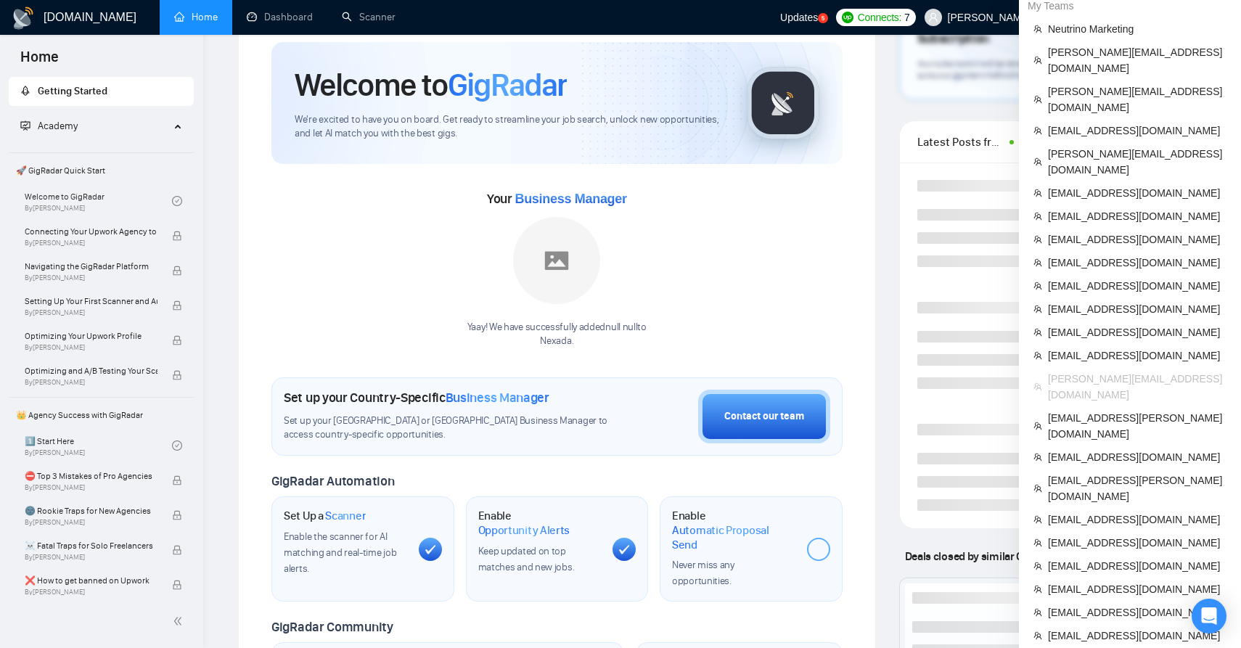
scroll to position [74, 0]
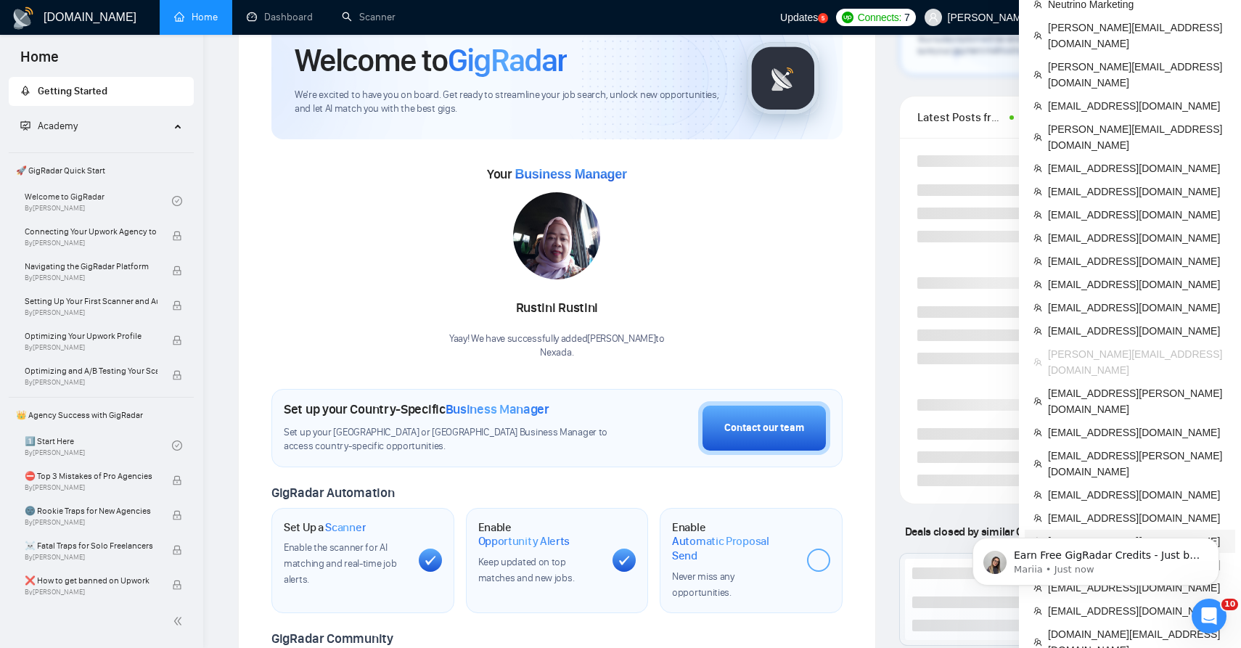
click at [1100, 530] on li "[EMAIL_ADDRESS][DOMAIN_NAME]" at bounding box center [1130, 541] width 211 height 23
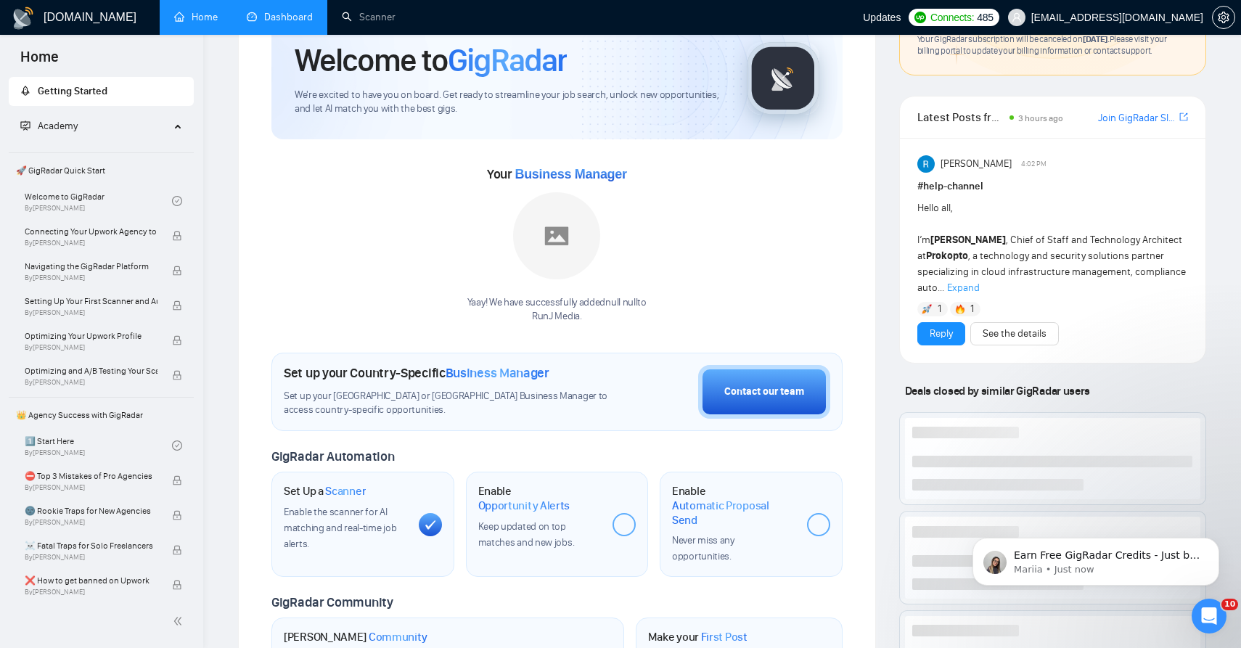
click at [266, 11] on link "Dashboard" at bounding box center [280, 17] width 66 height 12
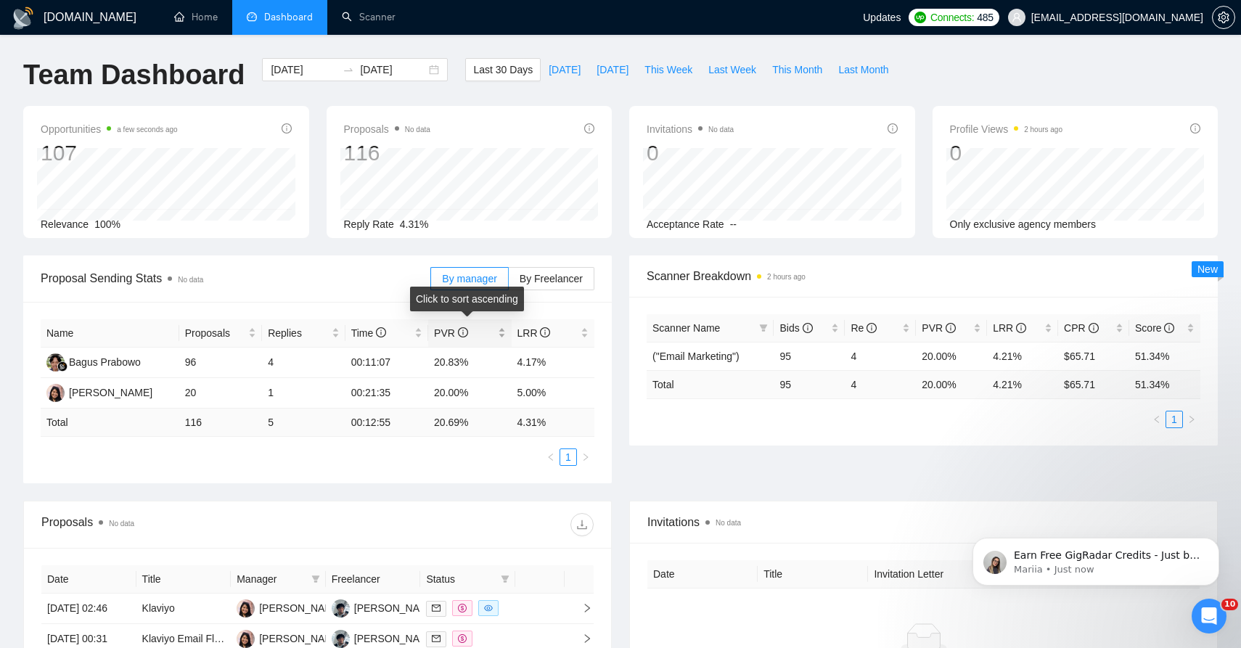
click at [441, 337] on span "PVR" at bounding box center [451, 333] width 34 height 12
click at [498, 444] on div "Name Proposals Replies Time PVR LRR Bagus Prabowo 96 4 00:11:07 20.83% 4.17% [P…" at bounding box center [318, 392] width 554 height 147
click at [528, 332] on span "LRR" at bounding box center [534, 333] width 33 height 12
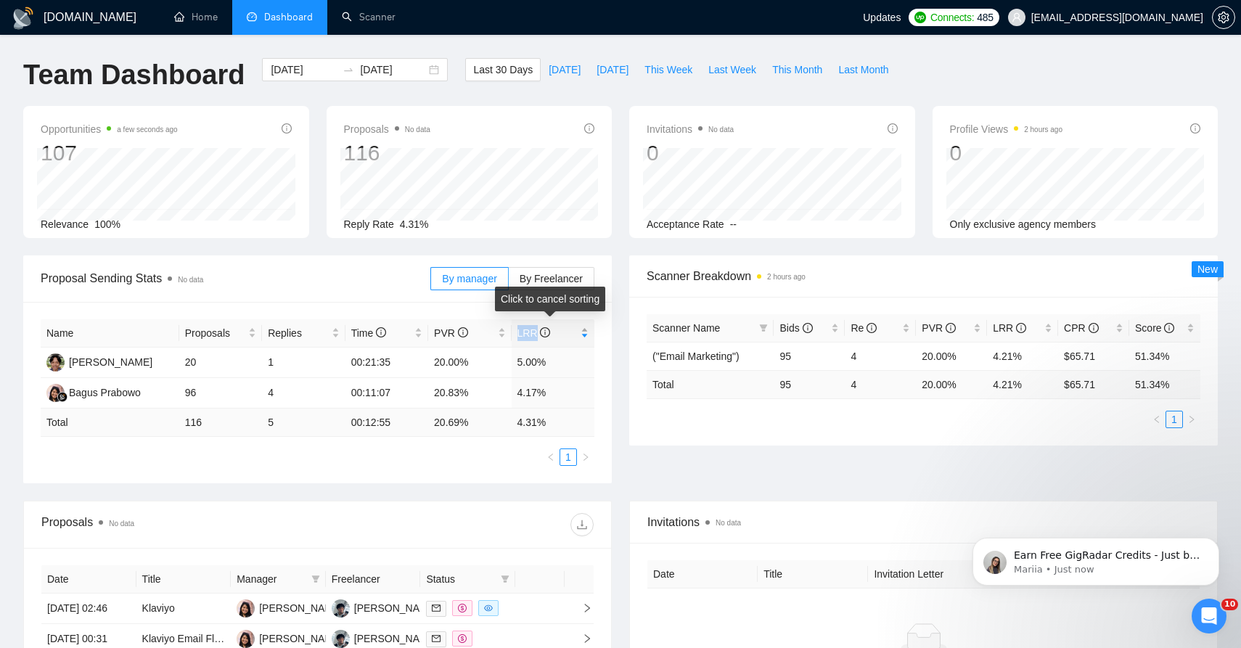
click at [528, 329] on span "LRR" at bounding box center [534, 333] width 33 height 12
click at [512, 489] on div "Proposal Sending Stats No data By manager By Freelancer Name Proposals Replies …" at bounding box center [621, 378] width 1212 height 245
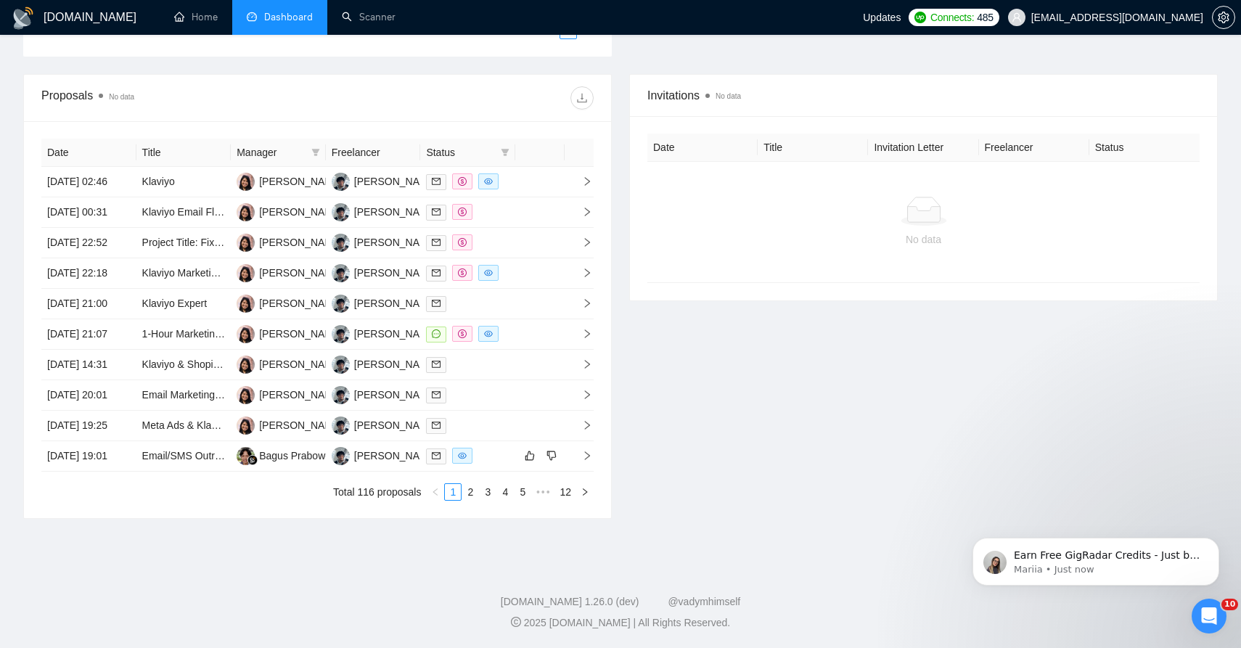
scroll to position [476, 0]
click at [527, 167] on td at bounding box center [539, 182] width 49 height 30
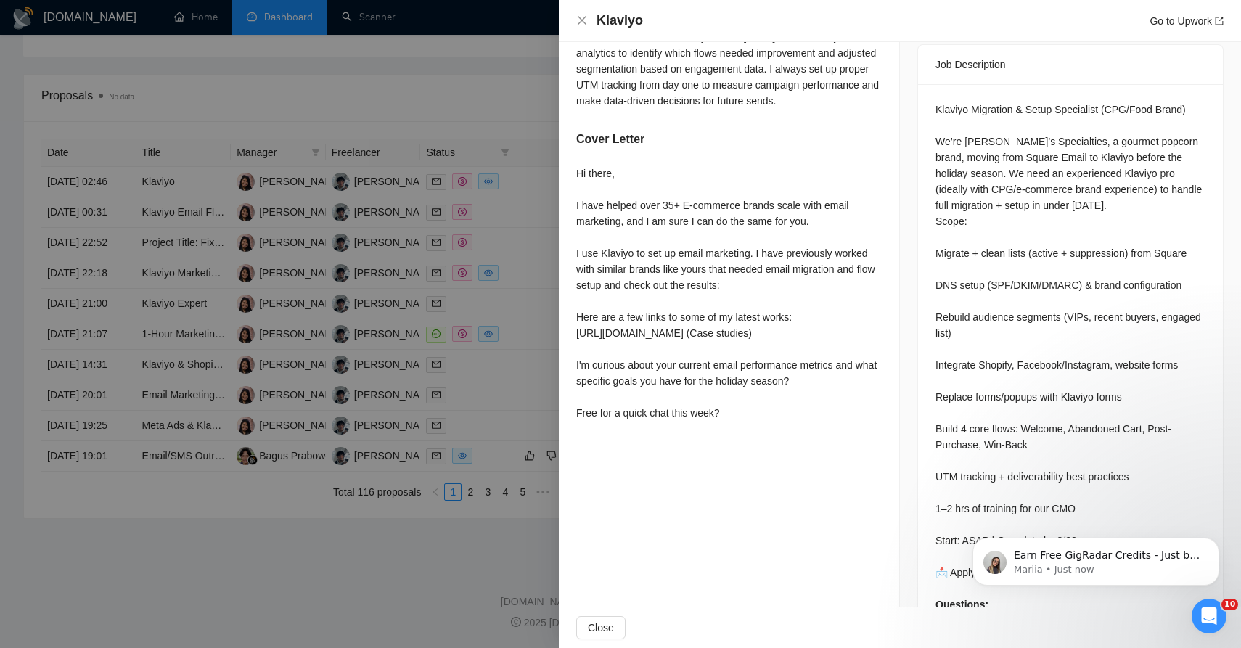
scroll to position [132, 0]
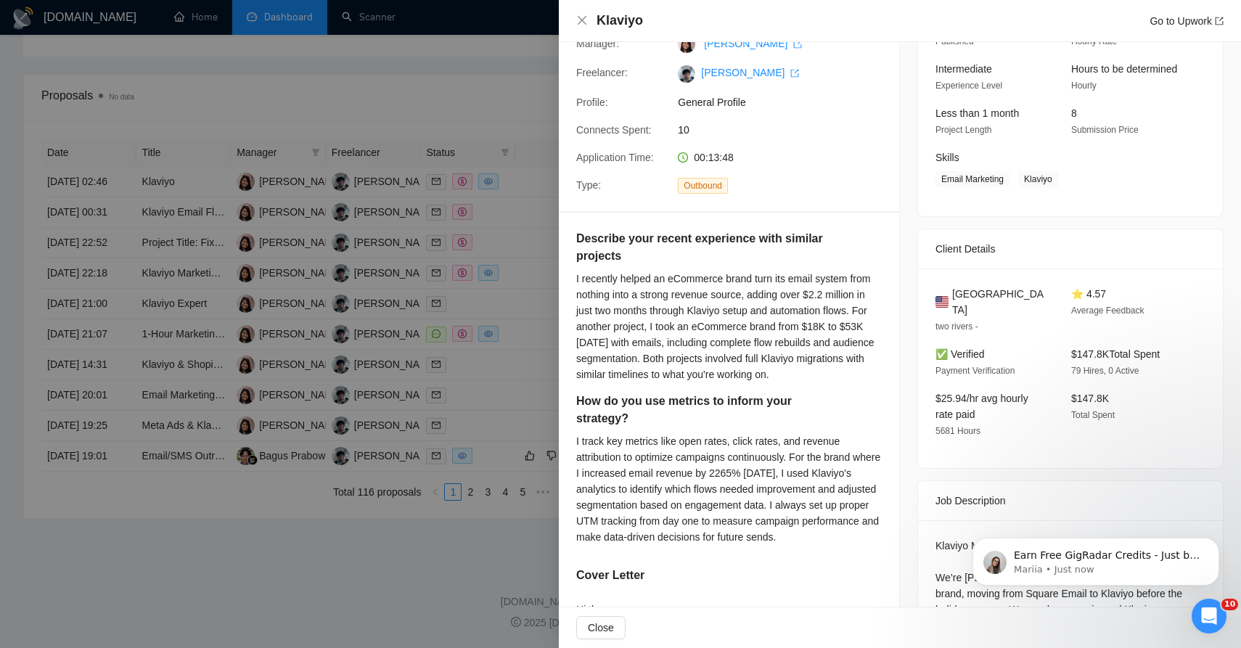
drag, startPoint x: 577, startPoint y: 280, endPoint x: 864, endPoint y: 377, distance: 302.6
click at [864, 377] on div "I recently helped an eCommerce brand turn its email system from nothing into a …" at bounding box center [729, 327] width 306 height 112
drag, startPoint x: 864, startPoint y: 377, endPoint x: 571, endPoint y: 279, distance: 309.2
click at [571, 279] on div "Describe your recent experience with similar projects I recently helped an eCom…" at bounding box center [729, 547] width 340 height 668
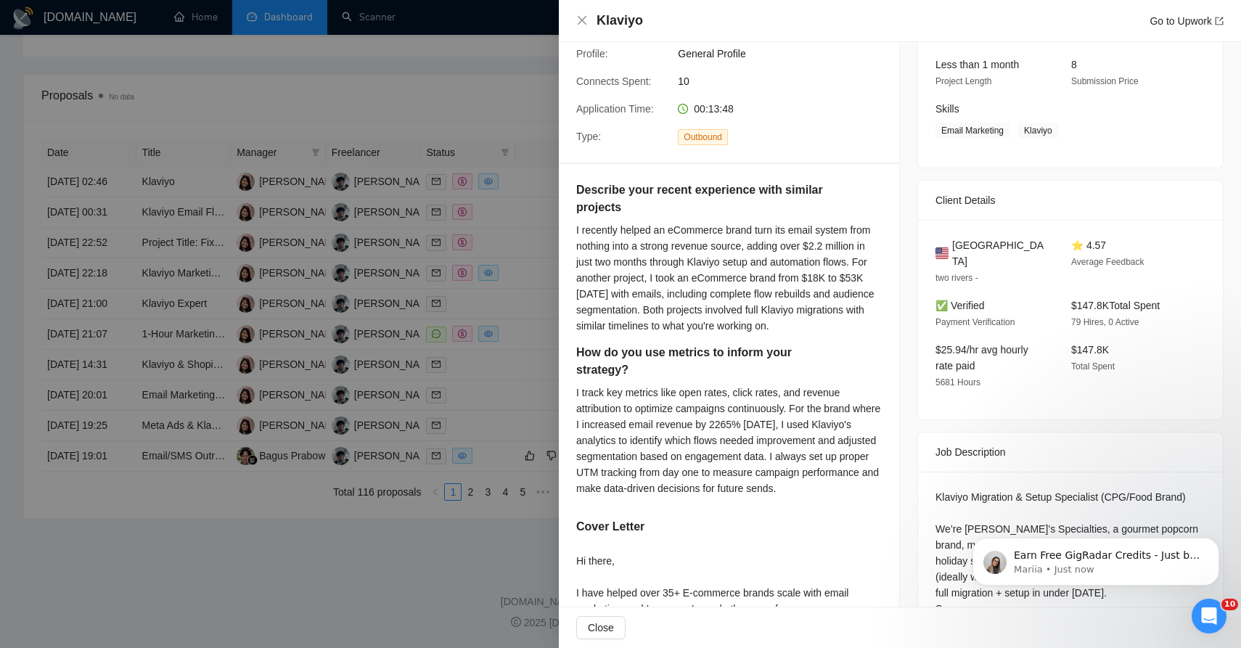
scroll to position [187, 0]
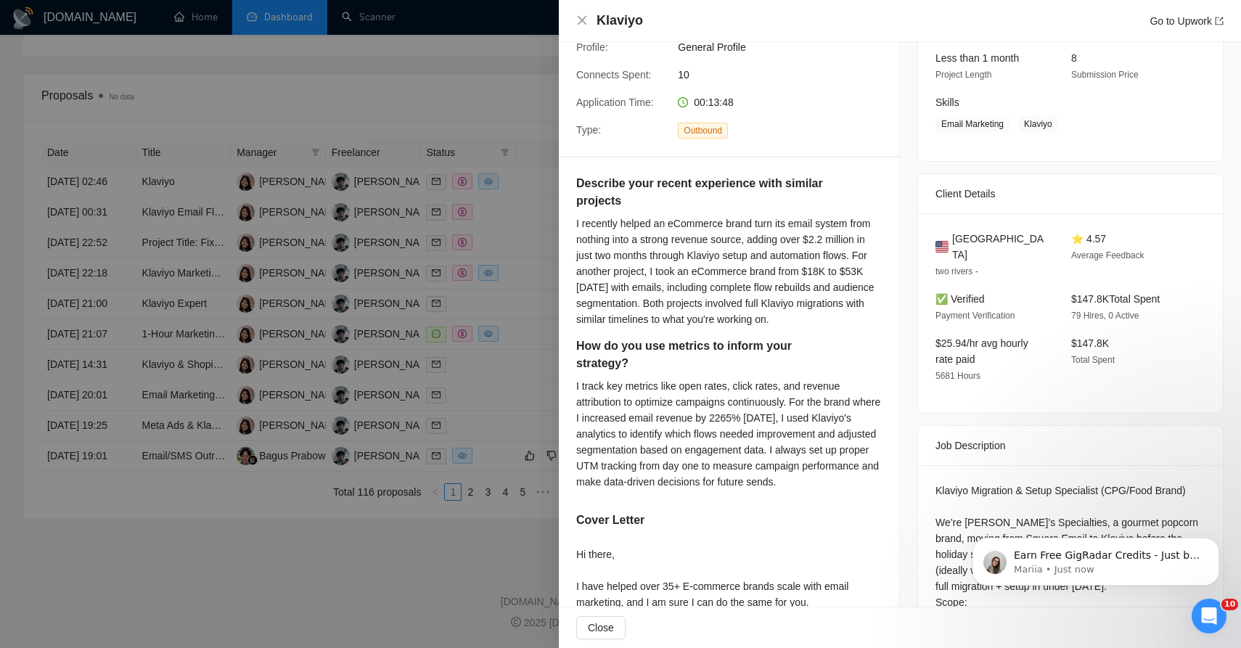
click at [616, 230] on div "I recently helped an eCommerce brand turn its email system from nothing into a …" at bounding box center [729, 272] width 306 height 112
drag, startPoint x: 576, startPoint y: 221, endPoint x: 857, endPoint y: 328, distance: 300.8
click at [857, 328] on div "Describe your recent experience with similar projects I recently helped an eCom…" at bounding box center [729, 492] width 340 height 668
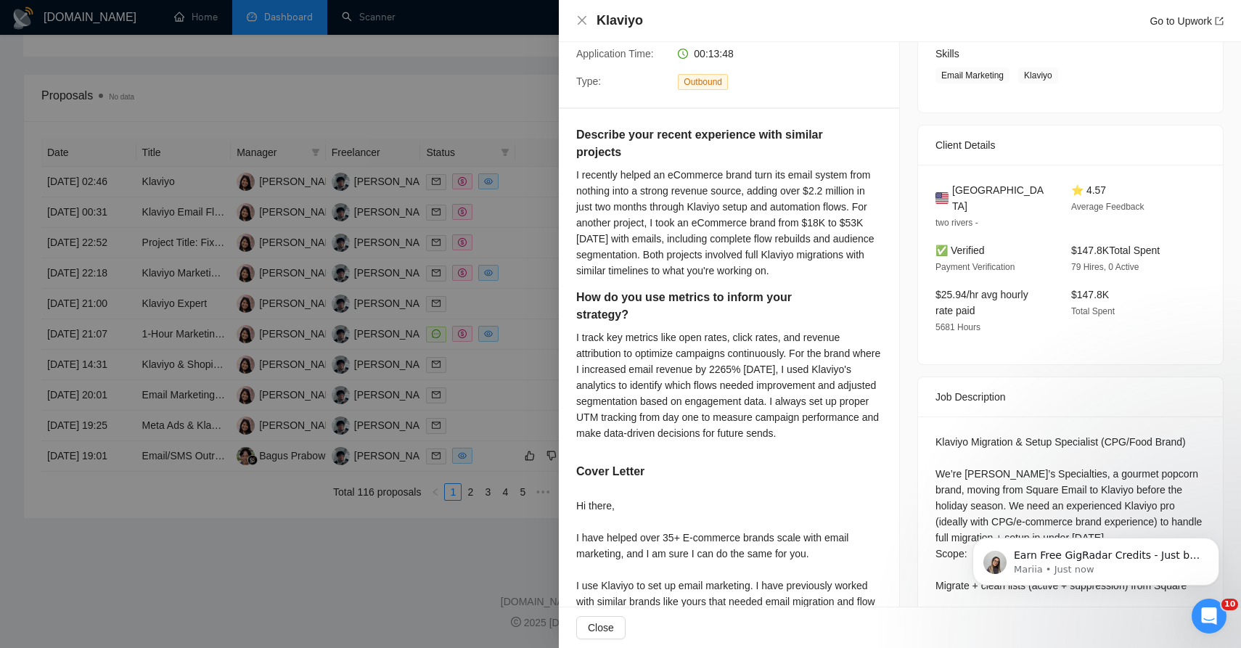
scroll to position [242, 0]
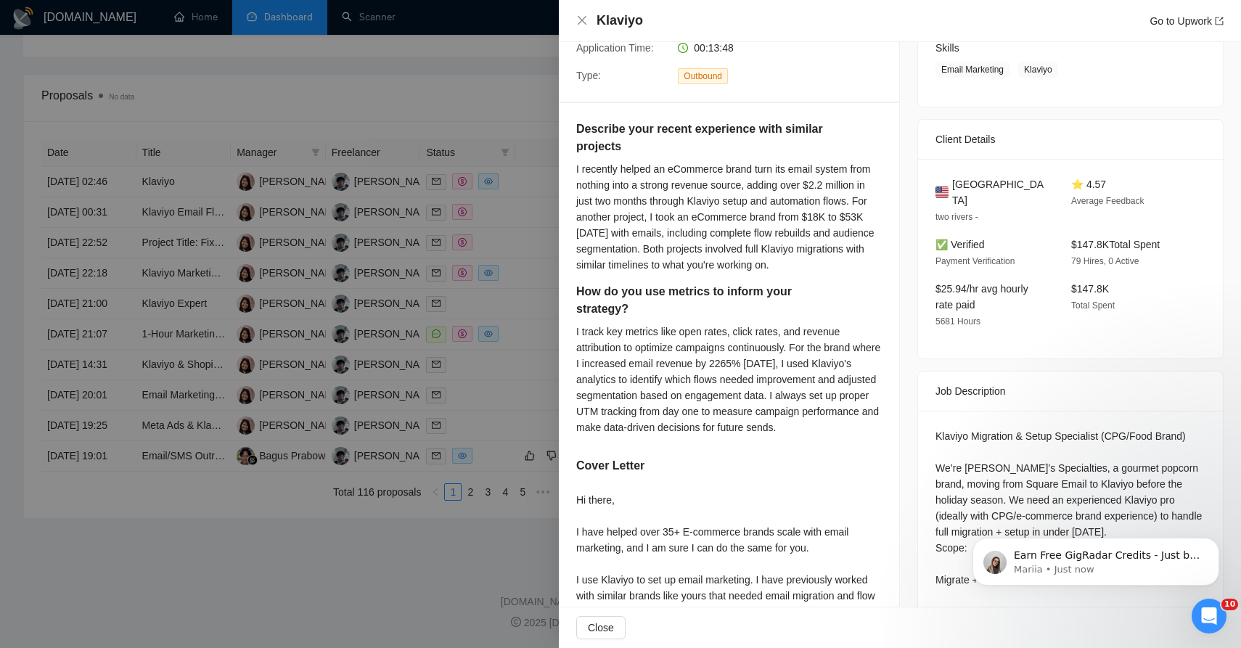
drag, startPoint x: 573, startPoint y: 330, endPoint x: 858, endPoint y: 431, distance: 302.2
click at [858, 431] on div "Describe your recent experience with similar projects I recently helped an eCom…" at bounding box center [729, 437] width 340 height 668
click at [458, 281] on div at bounding box center [620, 324] width 1241 height 648
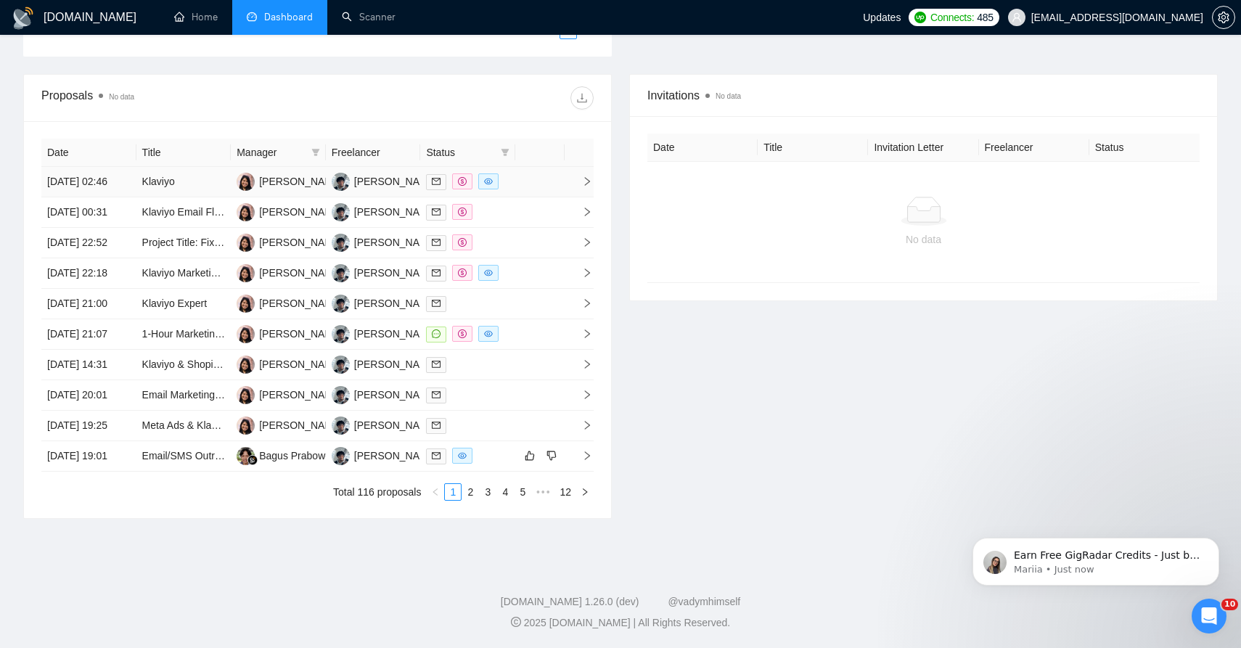
click at [527, 167] on td at bounding box center [539, 182] width 49 height 30
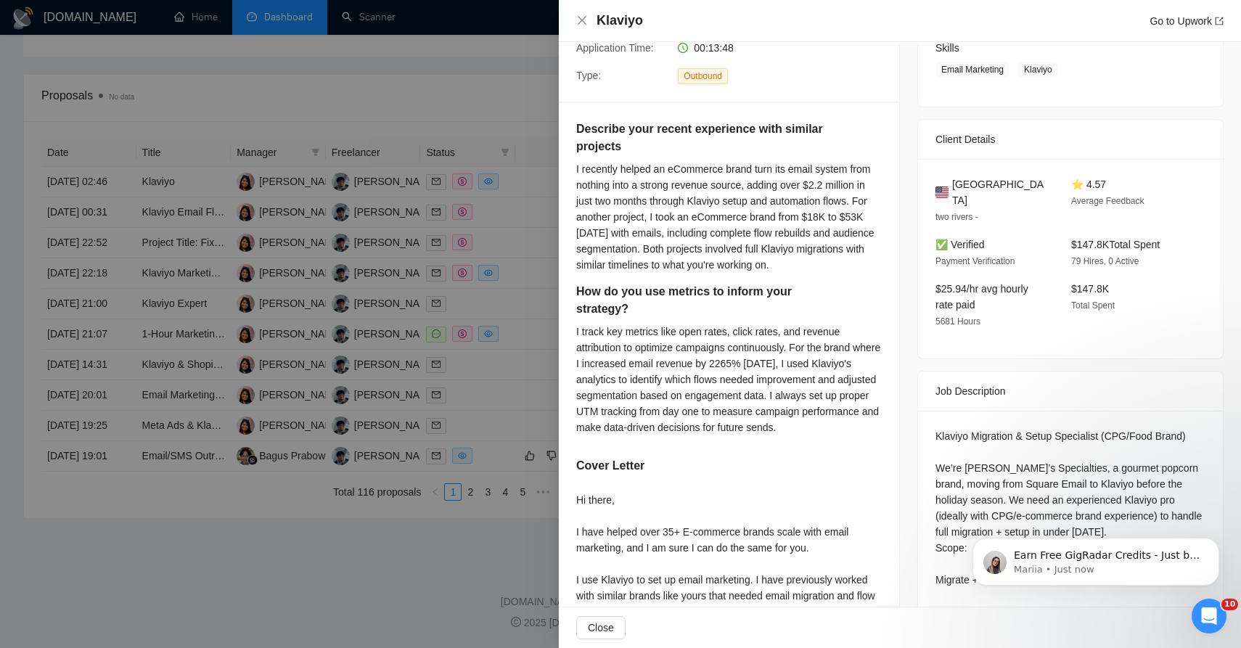
scroll to position [259, 0]
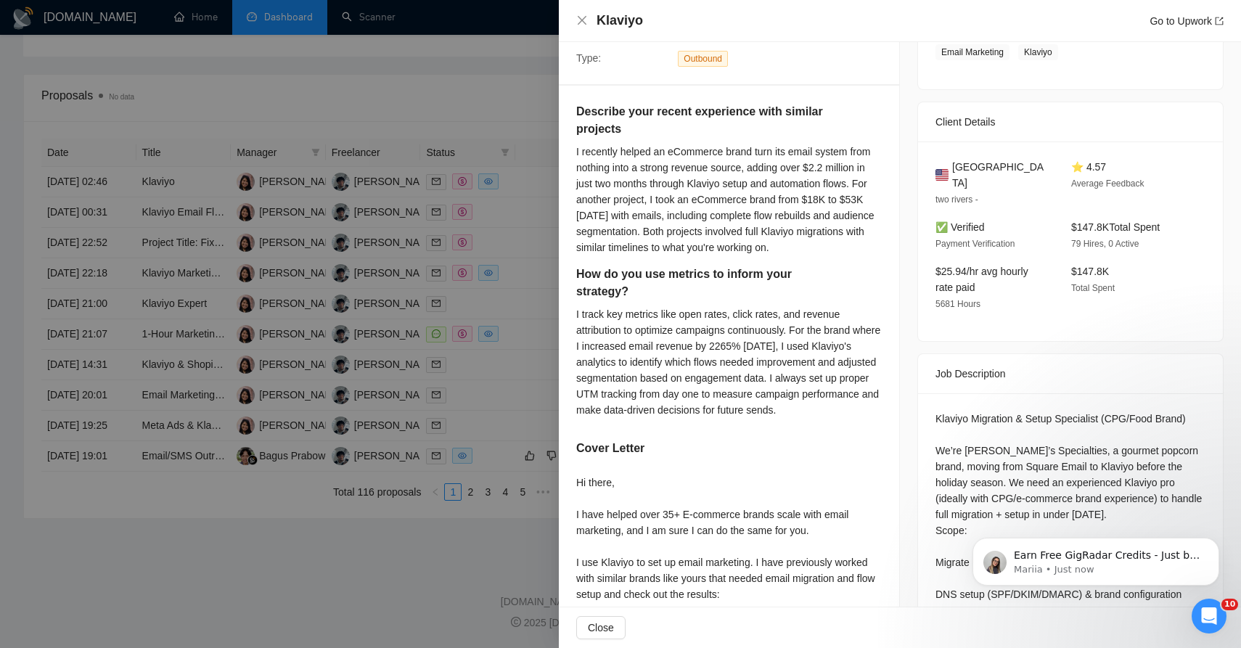
click at [472, 189] on div at bounding box center [620, 324] width 1241 height 648
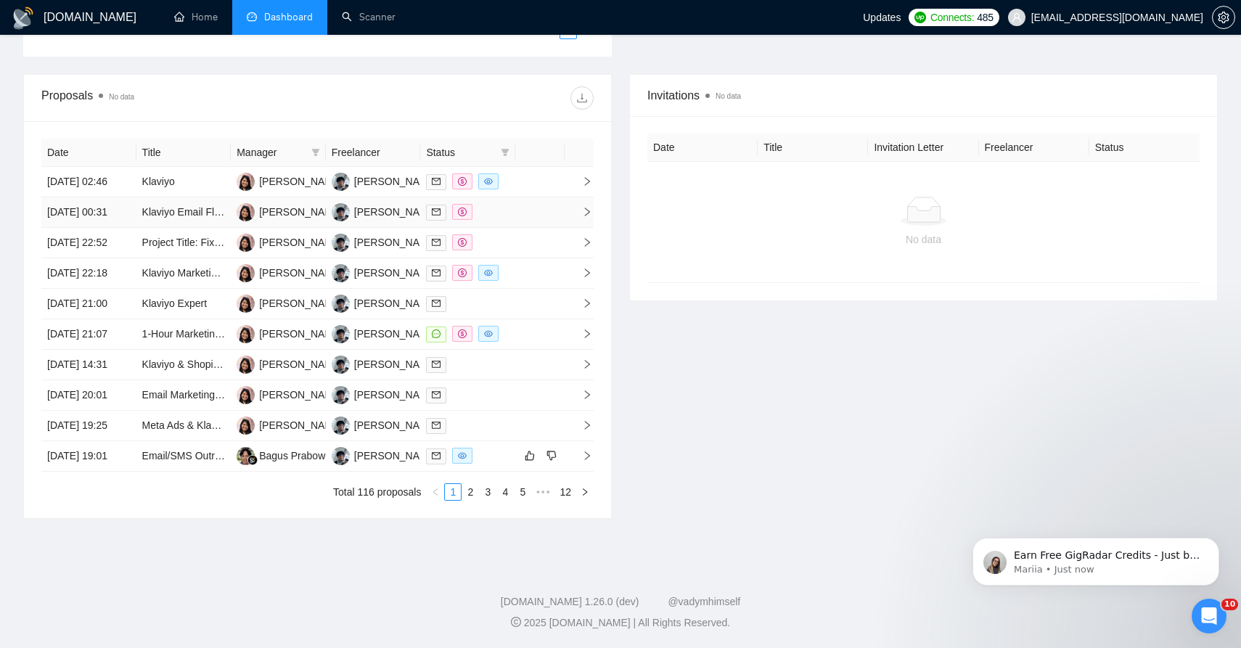
click at [520, 197] on td at bounding box center [539, 212] width 49 height 30
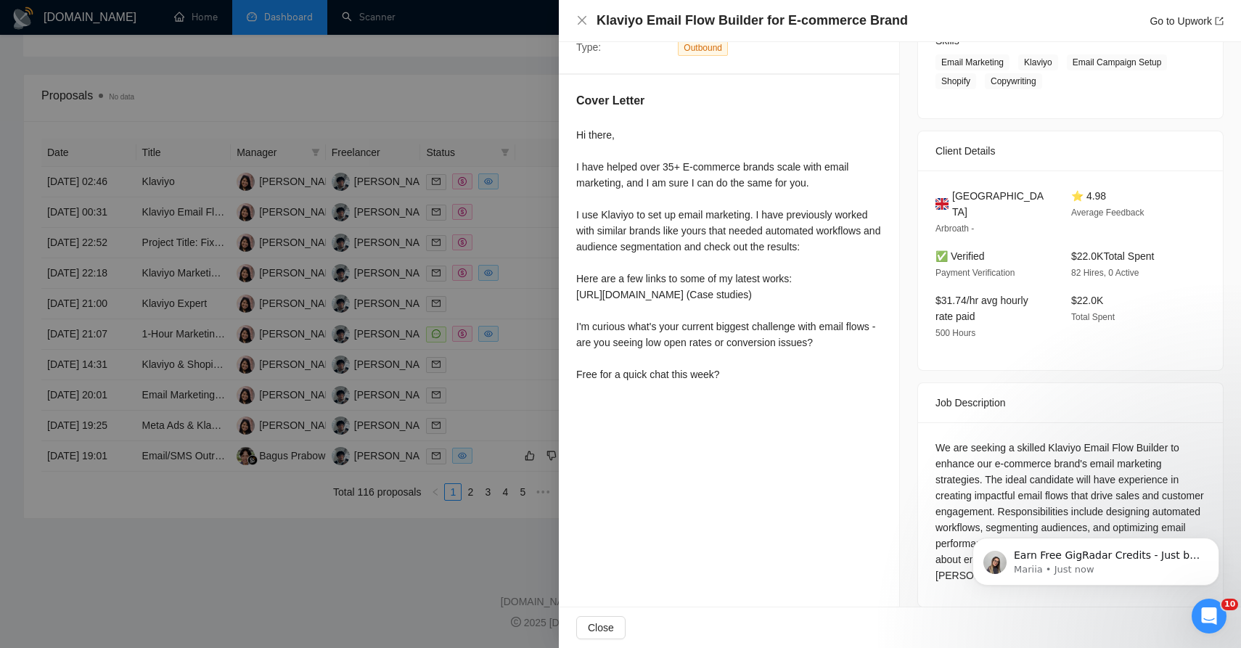
scroll to position [191, 0]
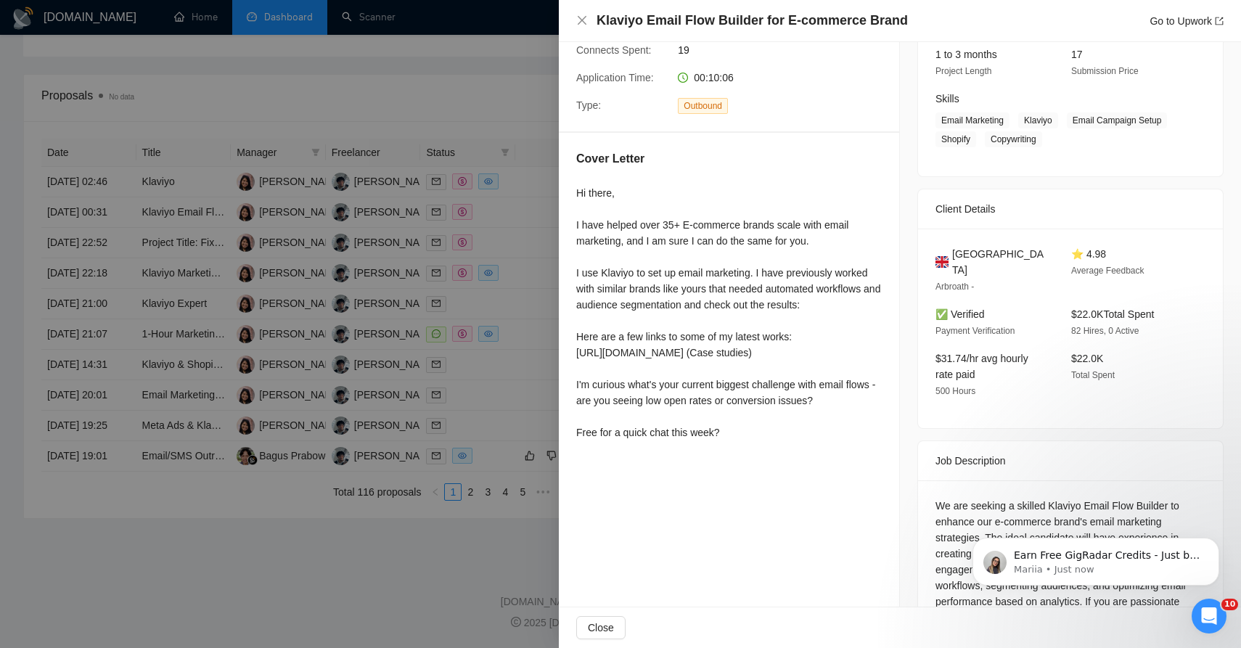
click at [476, 323] on div at bounding box center [620, 324] width 1241 height 648
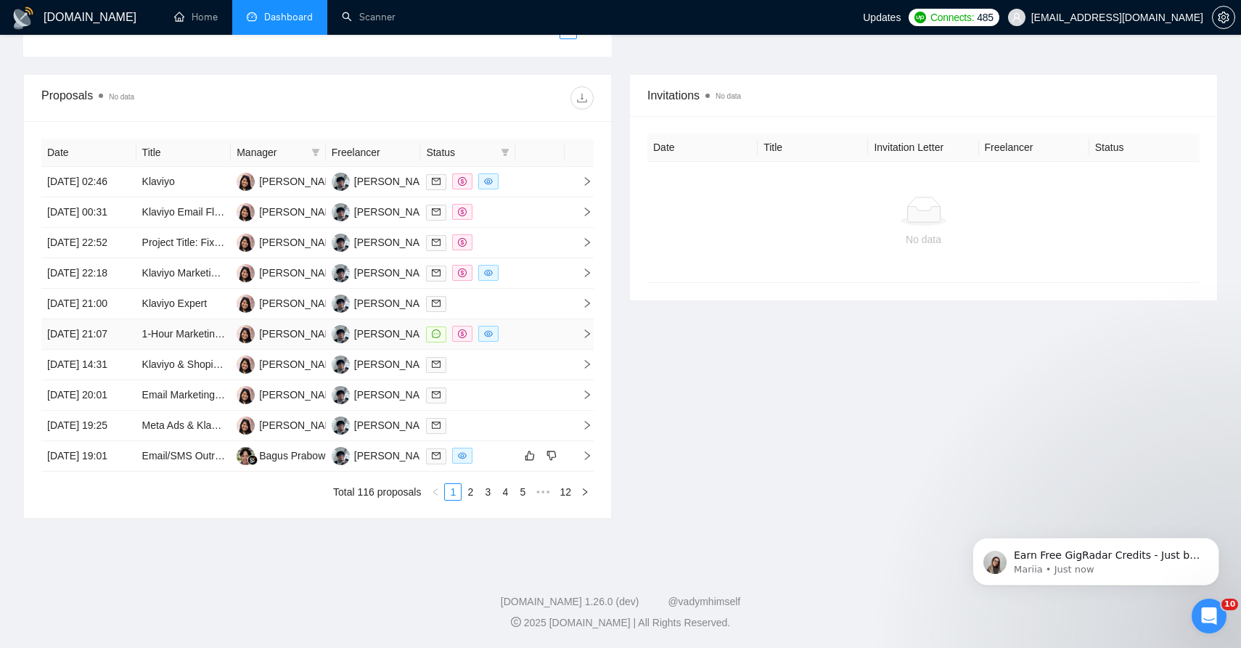
click at [538, 350] on td at bounding box center [539, 334] width 49 height 30
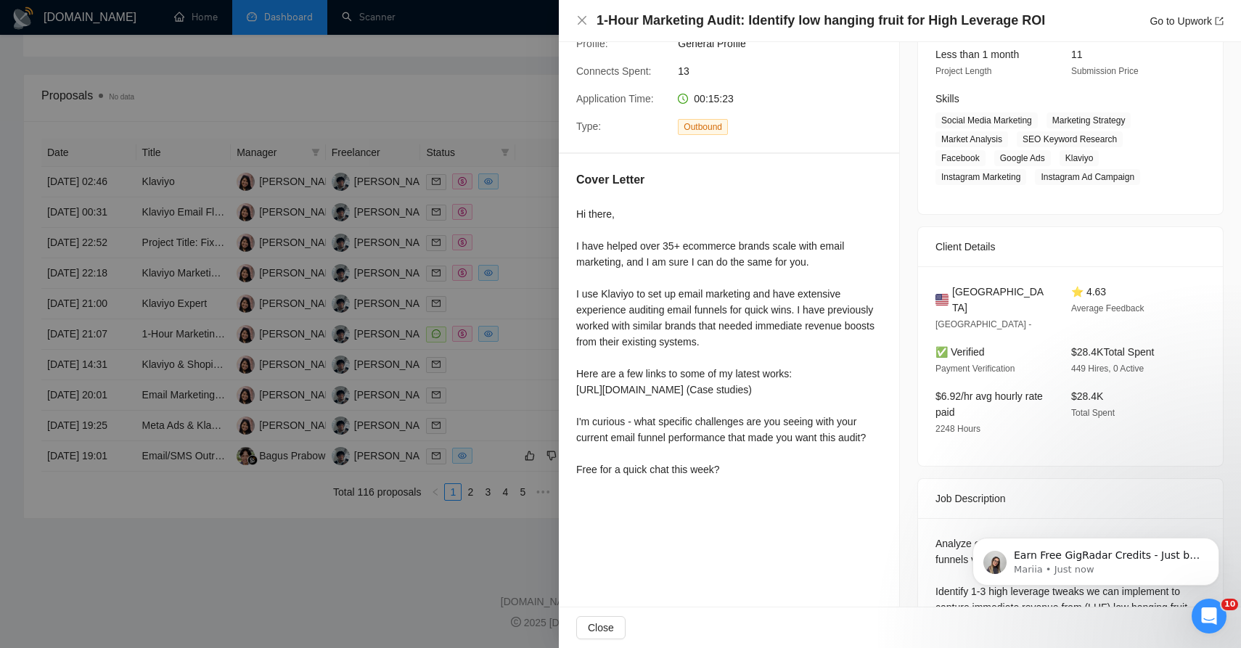
click at [443, 366] on div at bounding box center [620, 324] width 1241 height 648
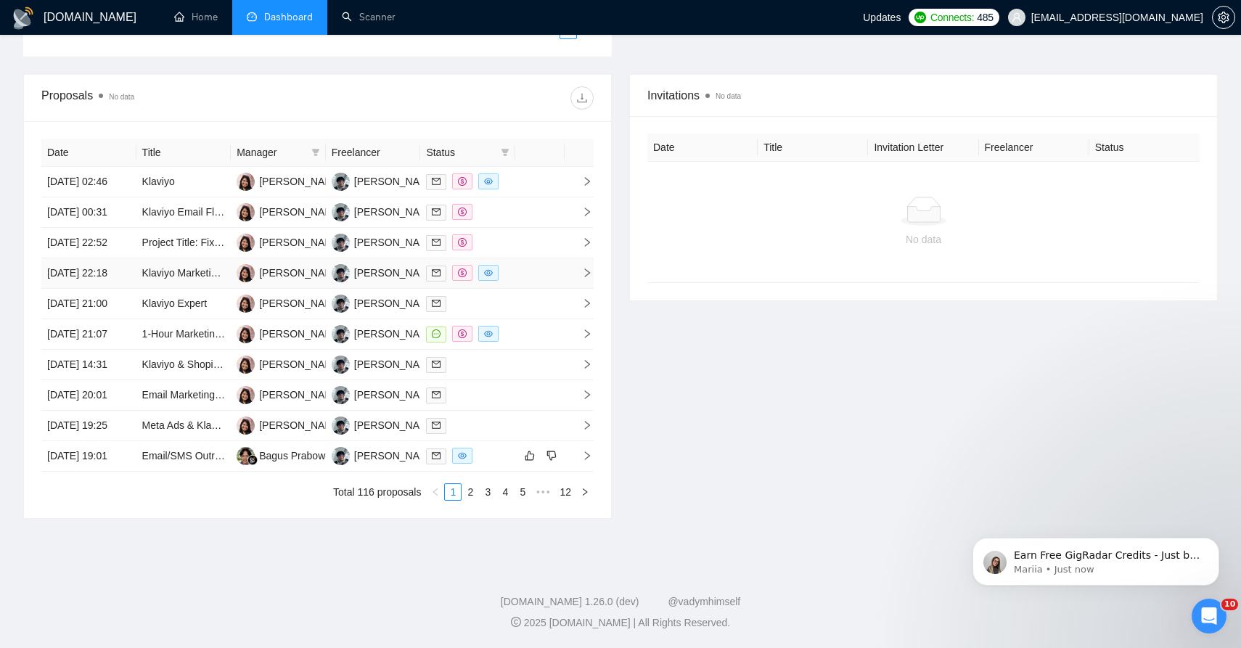
click at [527, 261] on td at bounding box center [539, 273] width 49 height 30
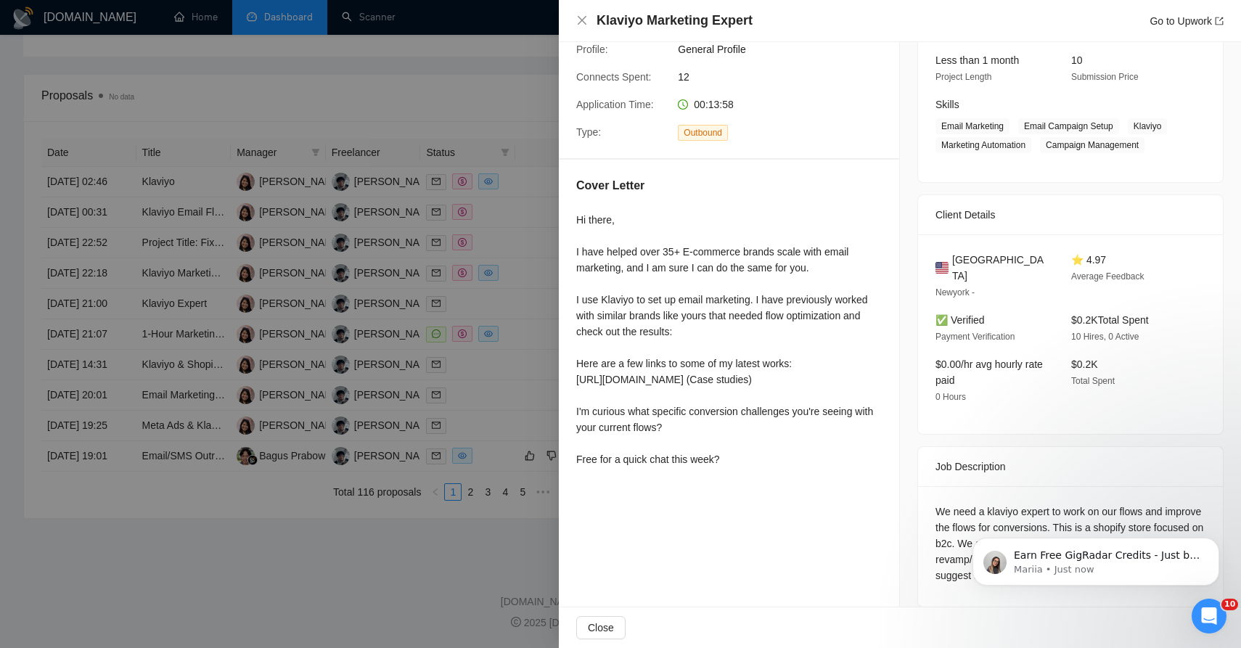
click at [459, 309] on div at bounding box center [620, 324] width 1241 height 648
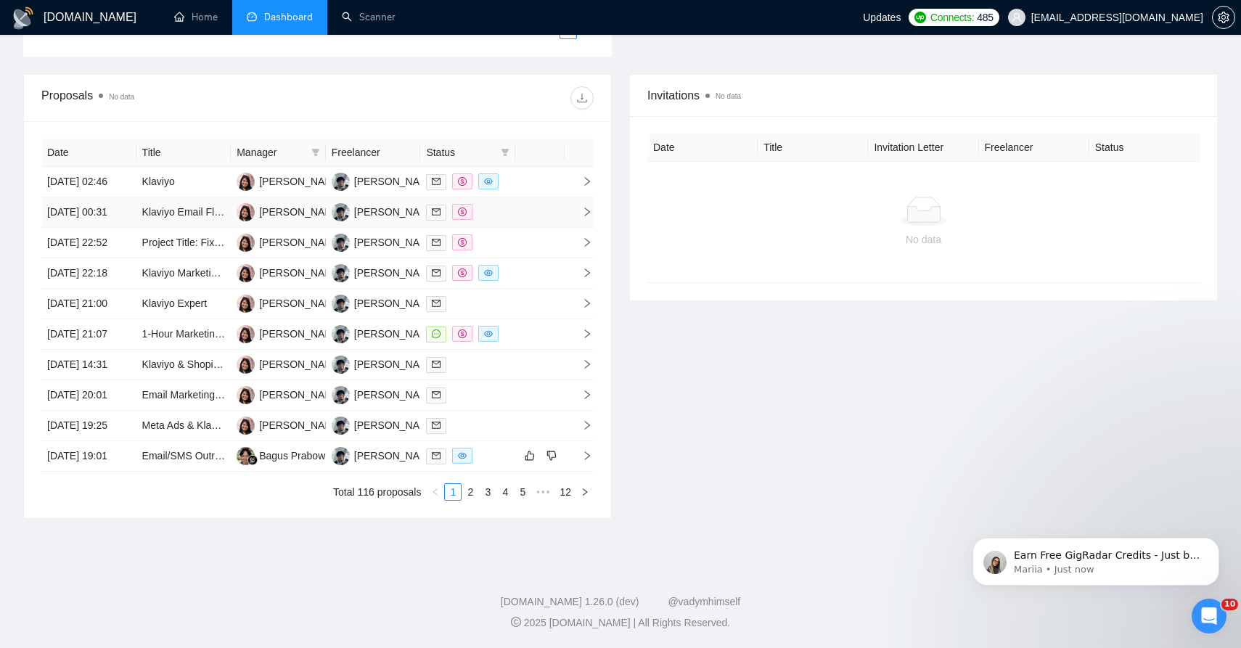
click at [516, 197] on td at bounding box center [539, 212] width 49 height 30
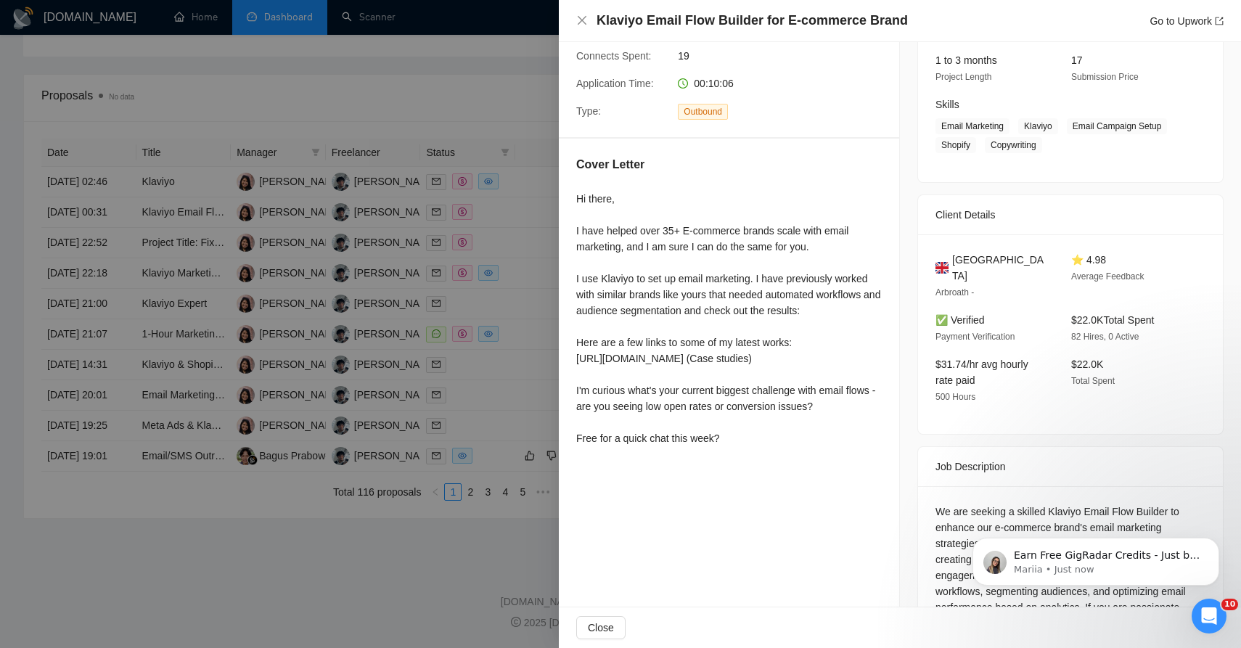
click at [399, 303] on div at bounding box center [620, 324] width 1241 height 648
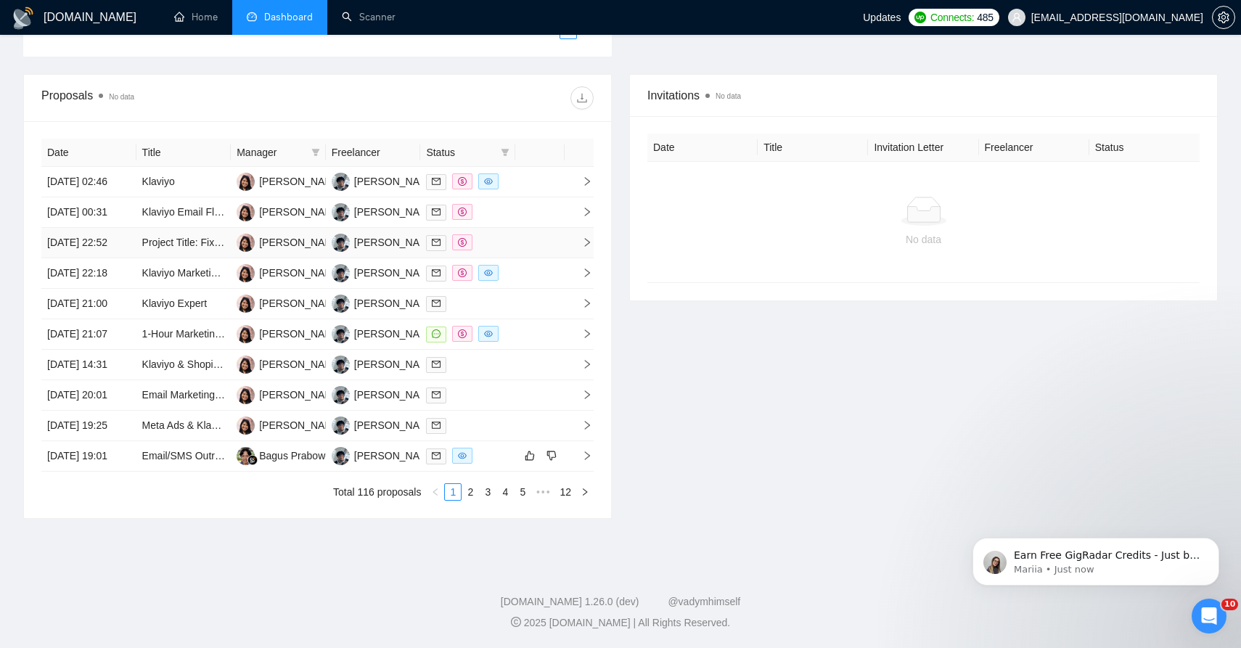
click at [506, 234] on div at bounding box center [467, 242] width 83 height 17
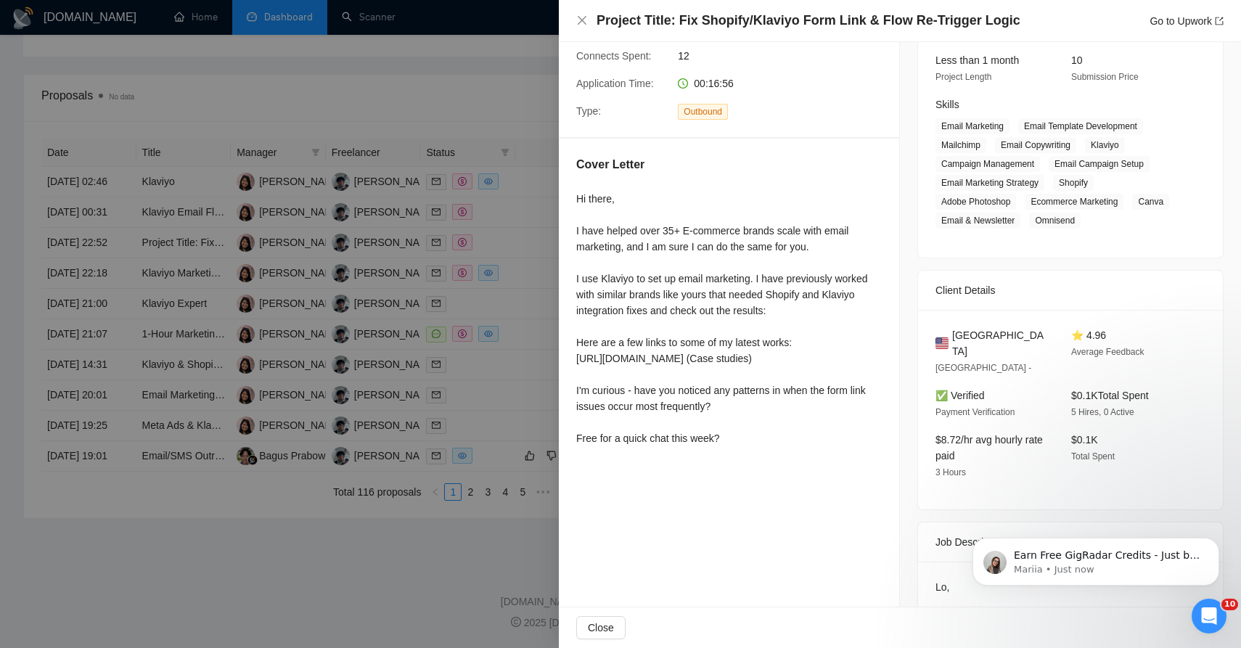
click at [528, 457] on div at bounding box center [620, 324] width 1241 height 648
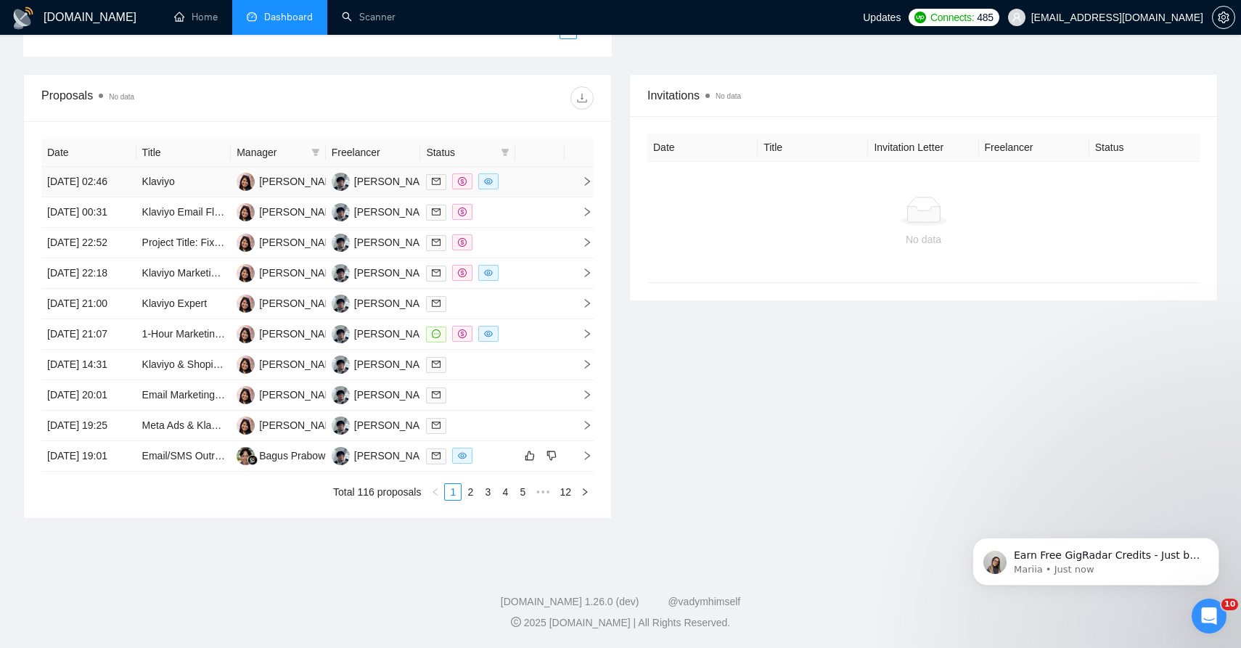
click at [536, 167] on td at bounding box center [539, 182] width 49 height 30
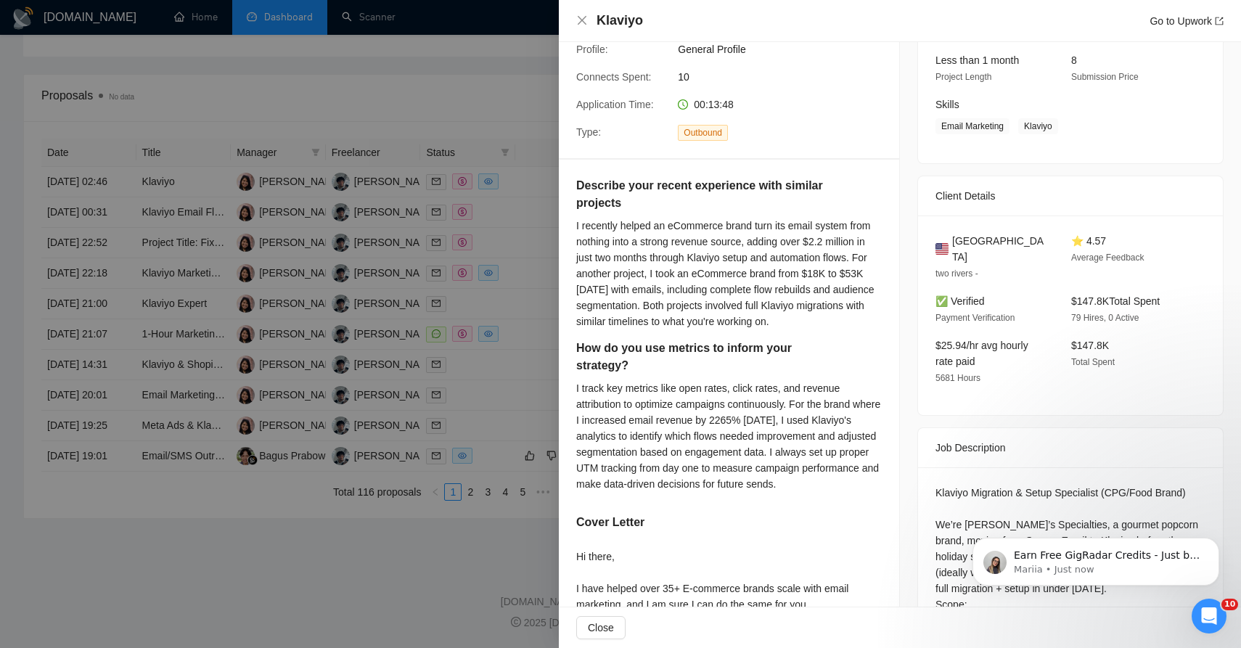
click at [427, 345] on div at bounding box center [620, 324] width 1241 height 648
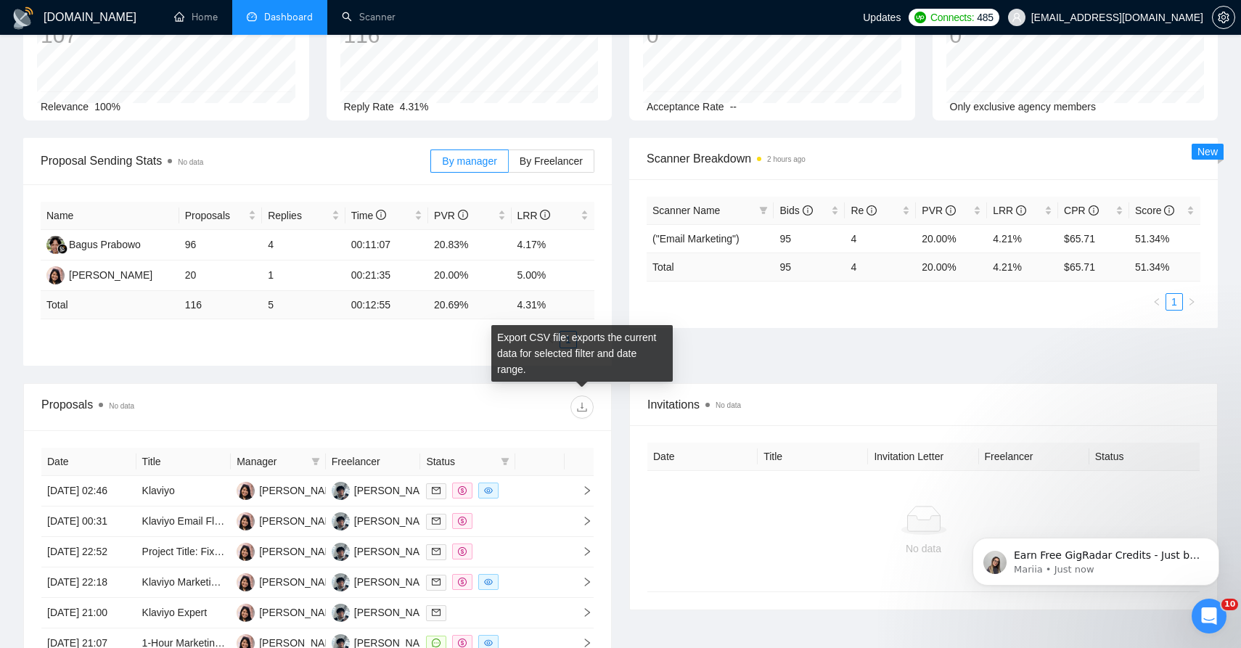
scroll to position [0, 0]
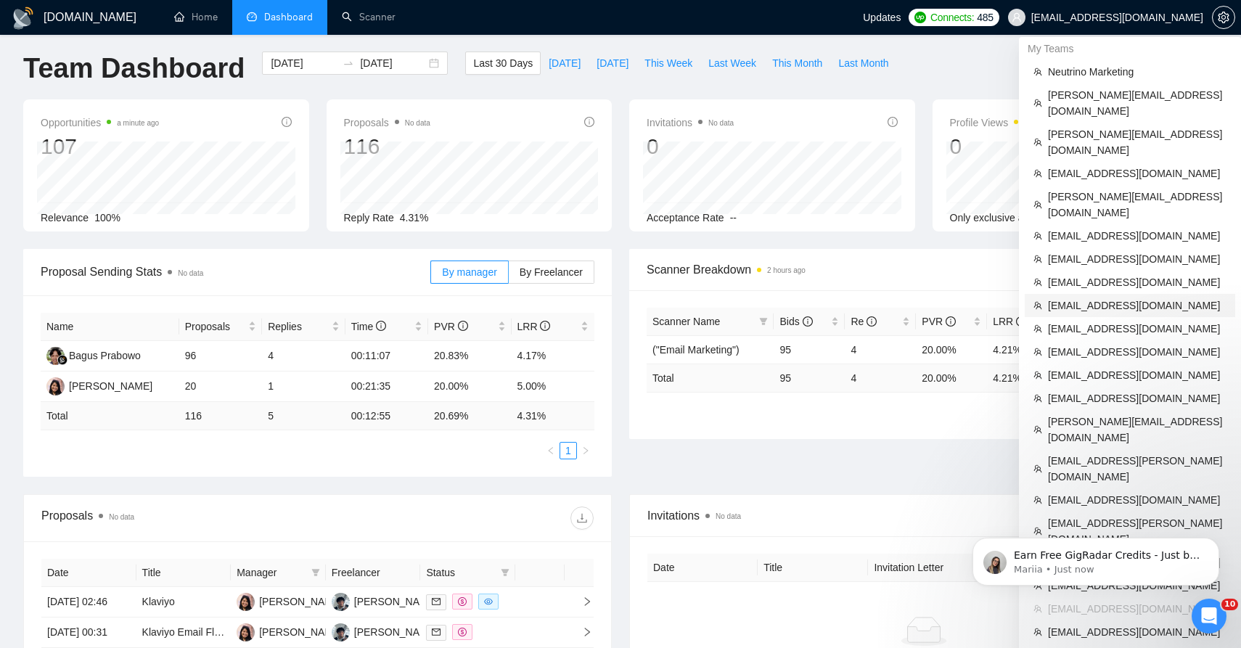
click at [1102, 298] on span "[EMAIL_ADDRESS][DOMAIN_NAME]" at bounding box center [1137, 306] width 179 height 16
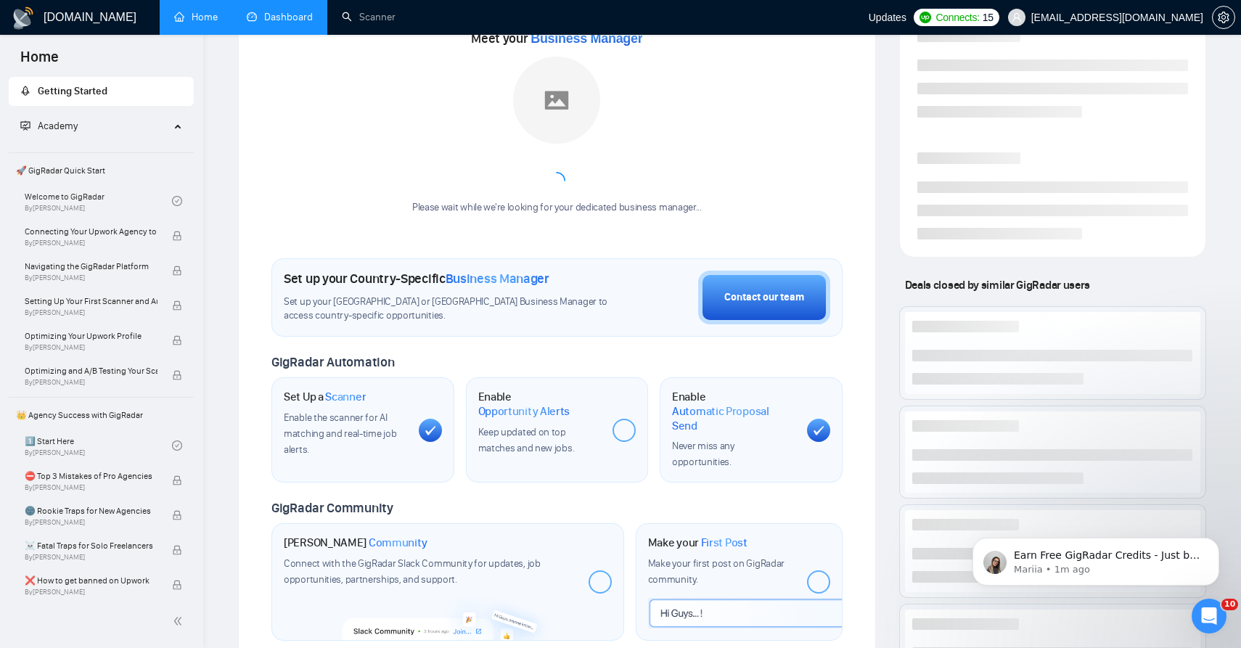
click at [250, 11] on link "Dashboard" at bounding box center [280, 17] width 66 height 12
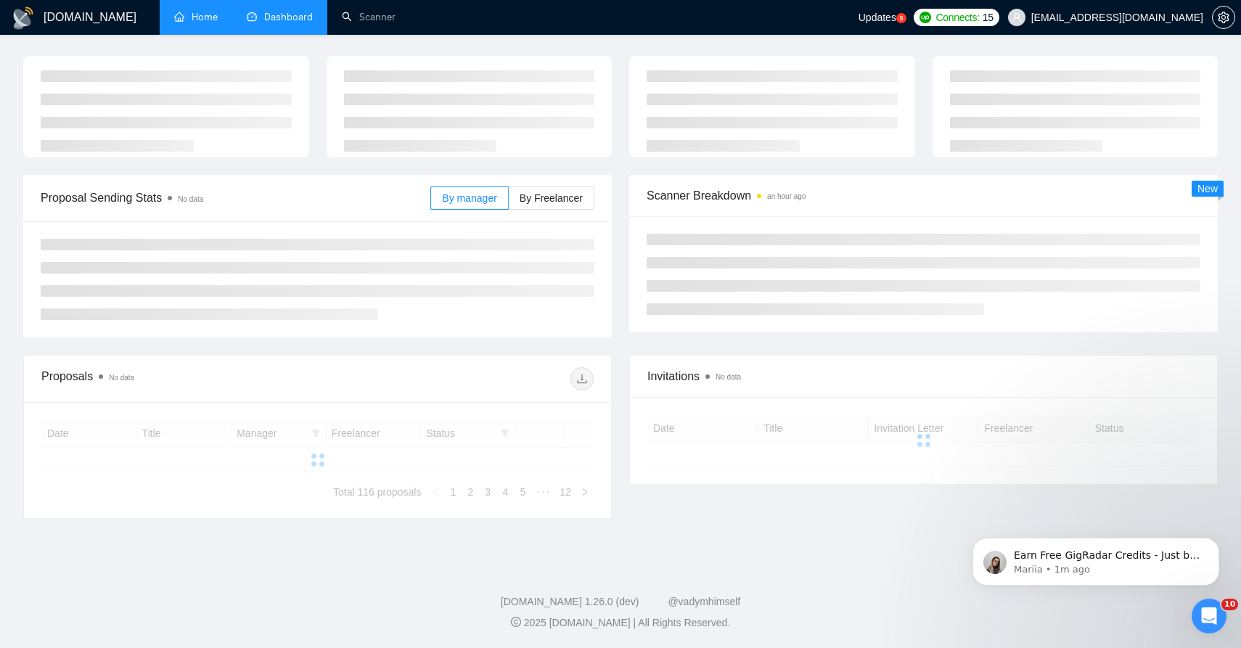
type input "[DATE]"
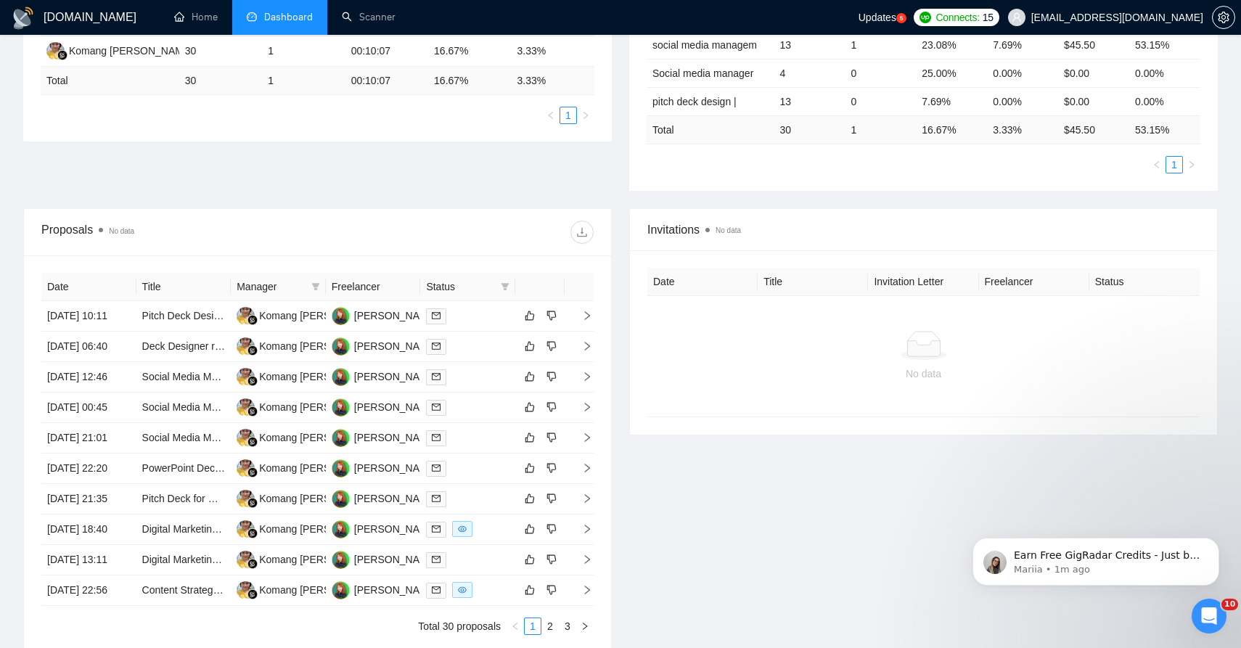
scroll to position [314, 0]
